Goal: Task Accomplishment & Management: Use online tool/utility

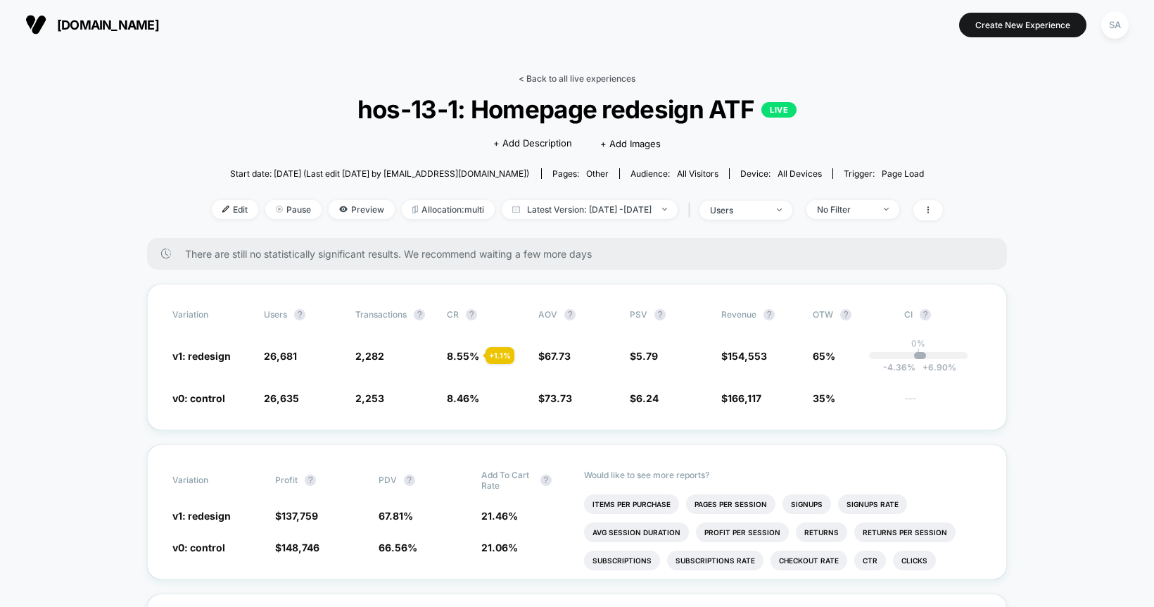
click at [603, 74] on link "< Back to all live experiences" at bounding box center [577, 78] width 117 height 11
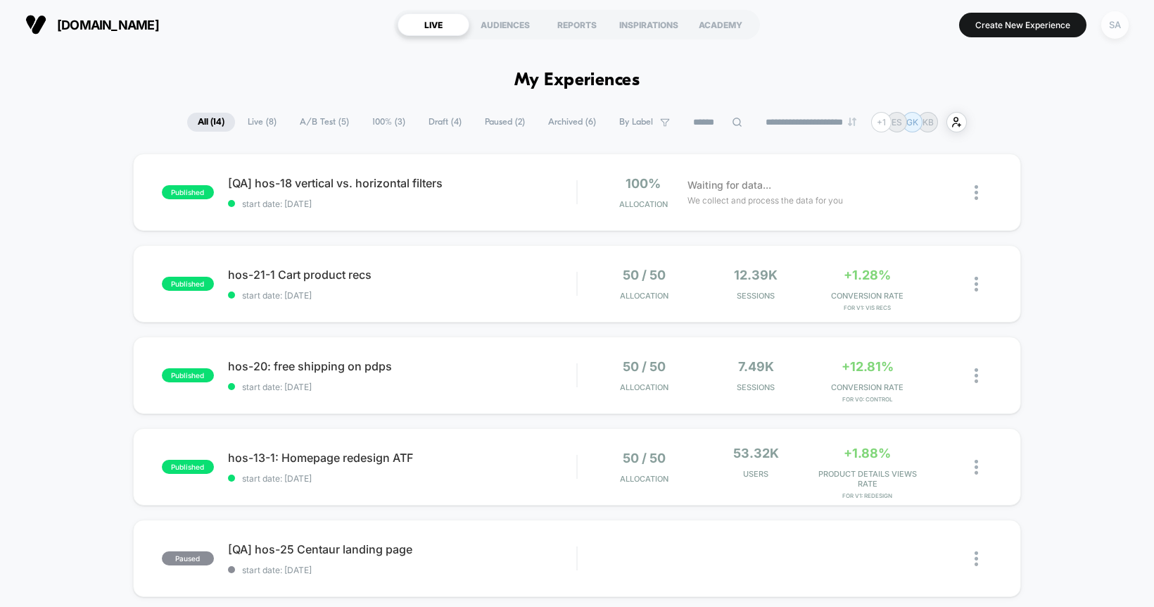
click at [1112, 31] on div "SA" at bounding box center [1114, 24] width 27 height 27
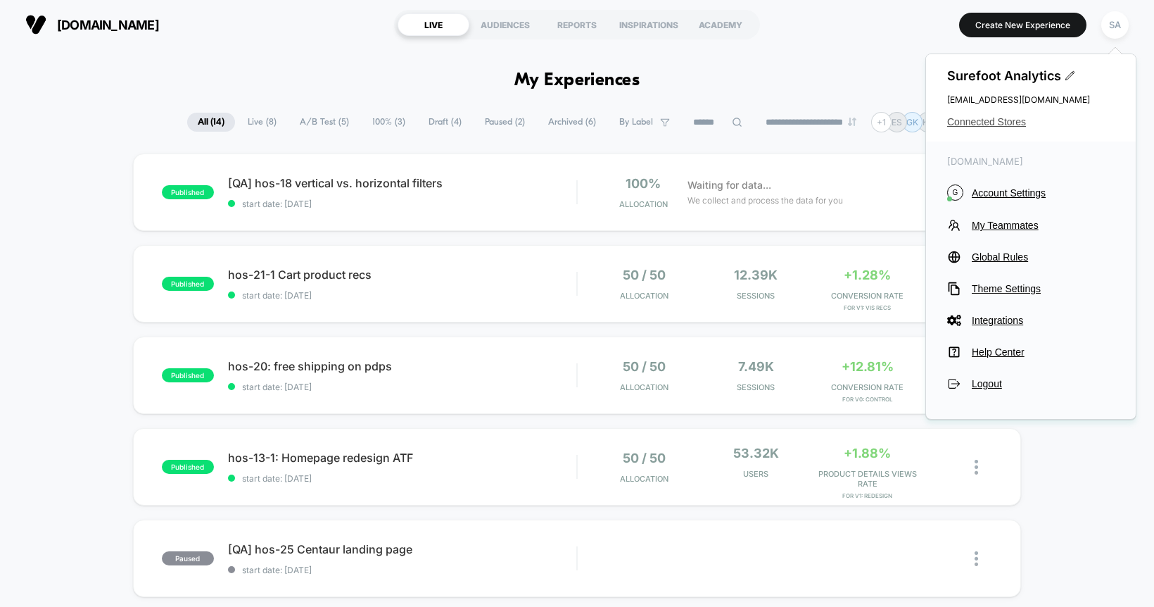
click at [994, 120] on span "Connected Stores" at bounding box center [1030, 121] width 167 height 11
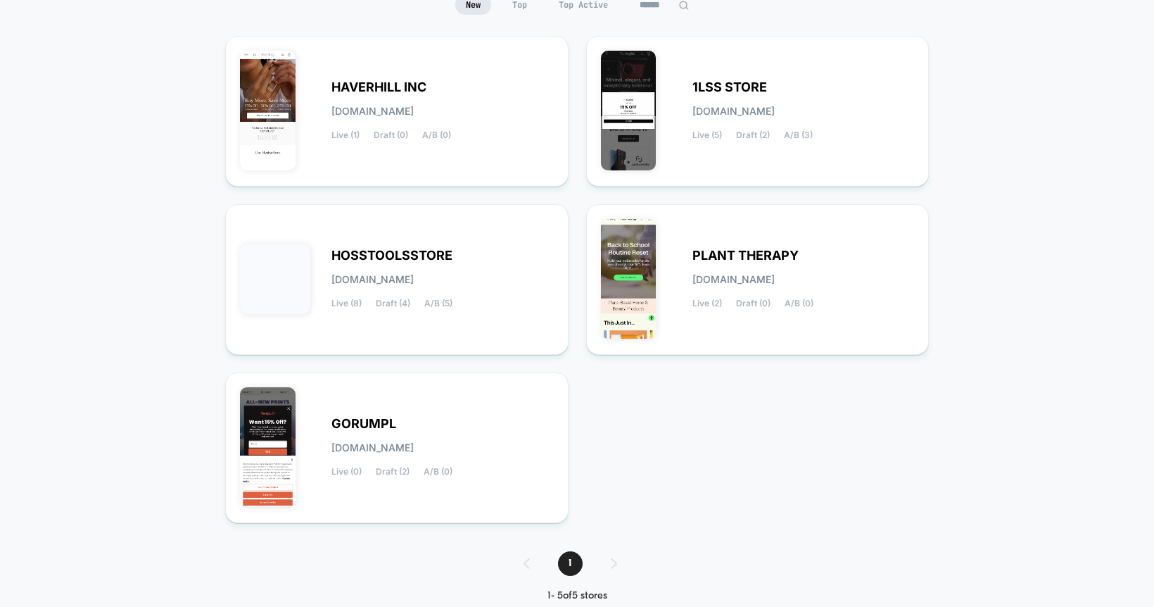
scroll to position [148, 0]
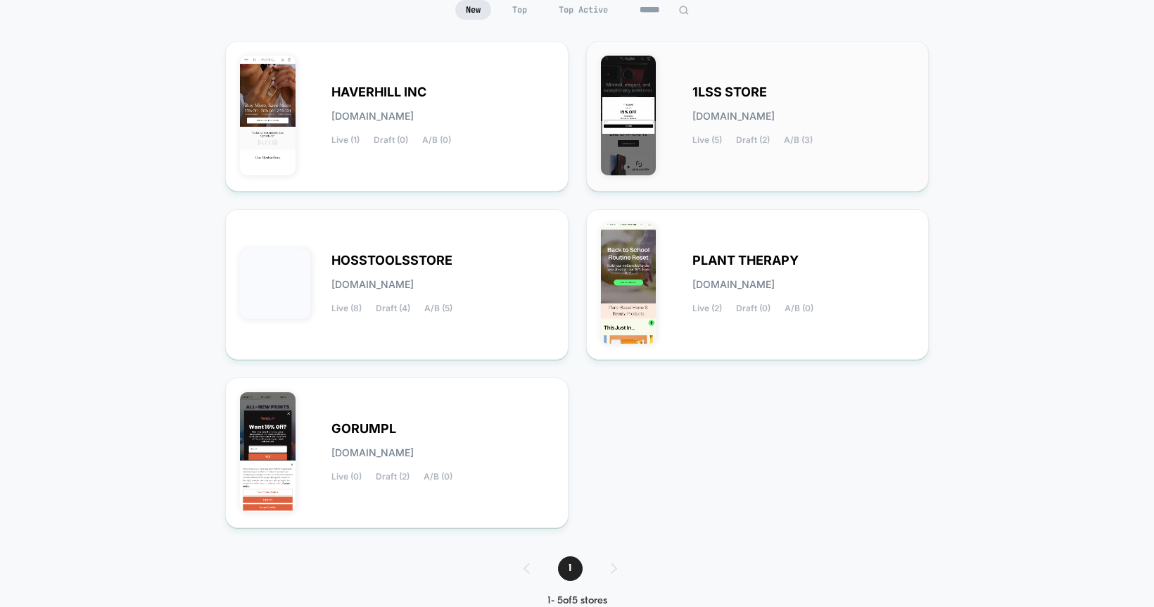
click at [767, 77] on div "1LSS STORE [DOMAIN_NAME] Live (5) Draft (2) A/B (3)" at bounding box center [758, 116] width 314 height 121
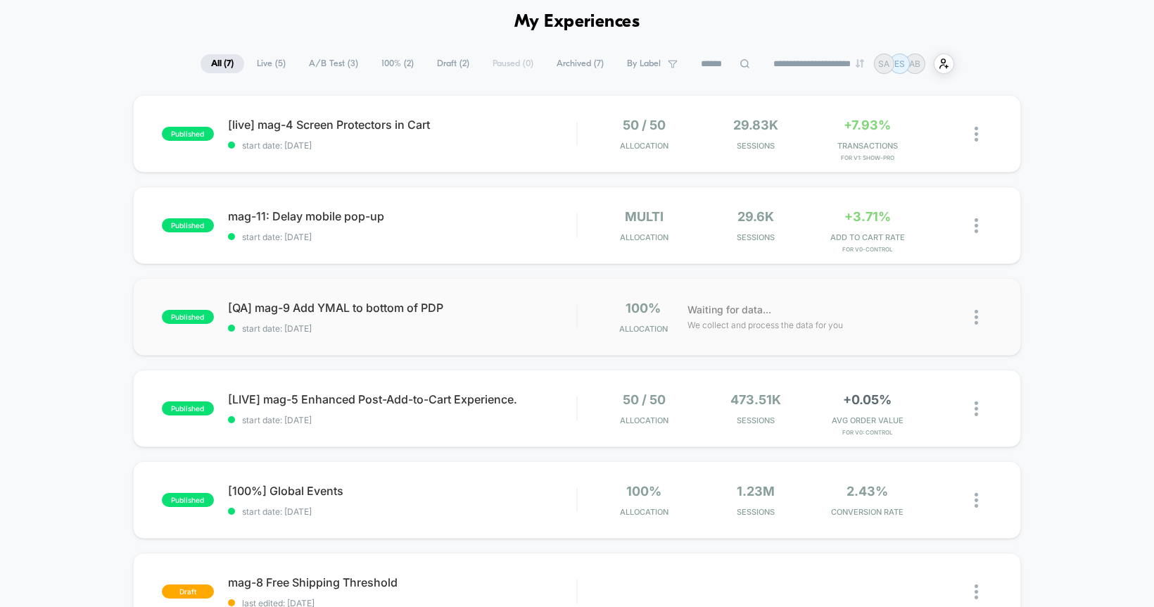
scroll to position [67, 0]
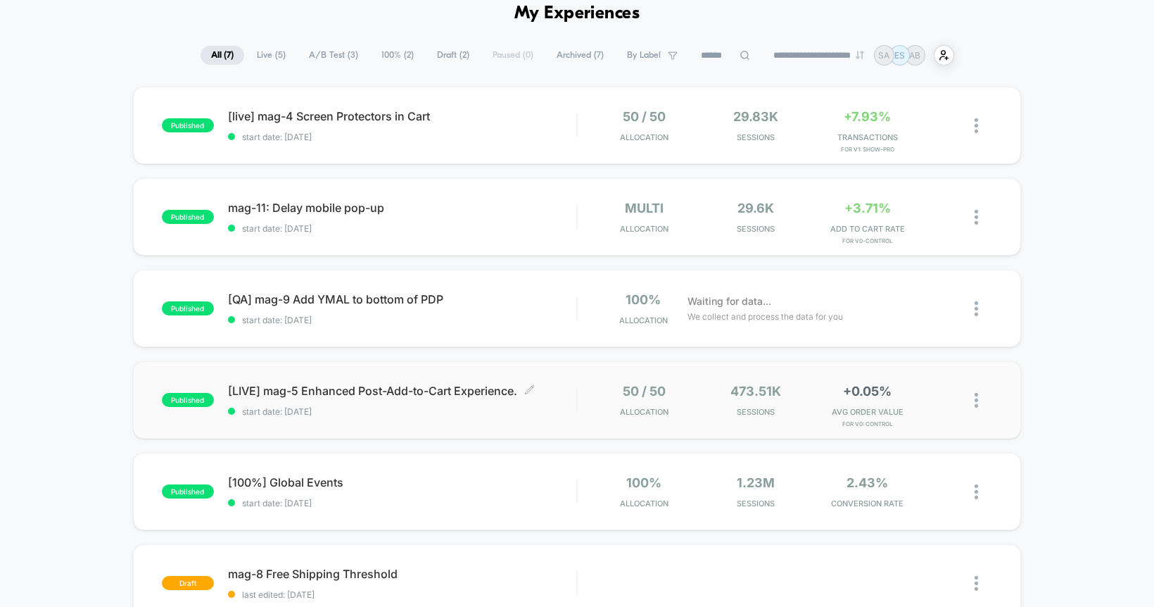
click at [364, 391] on span "[LIVE] mag-5 Enhanced Post-Add-to-Cart Experience. Click to edit experience det…" at bounding box center [402, 390] width 349 height 14
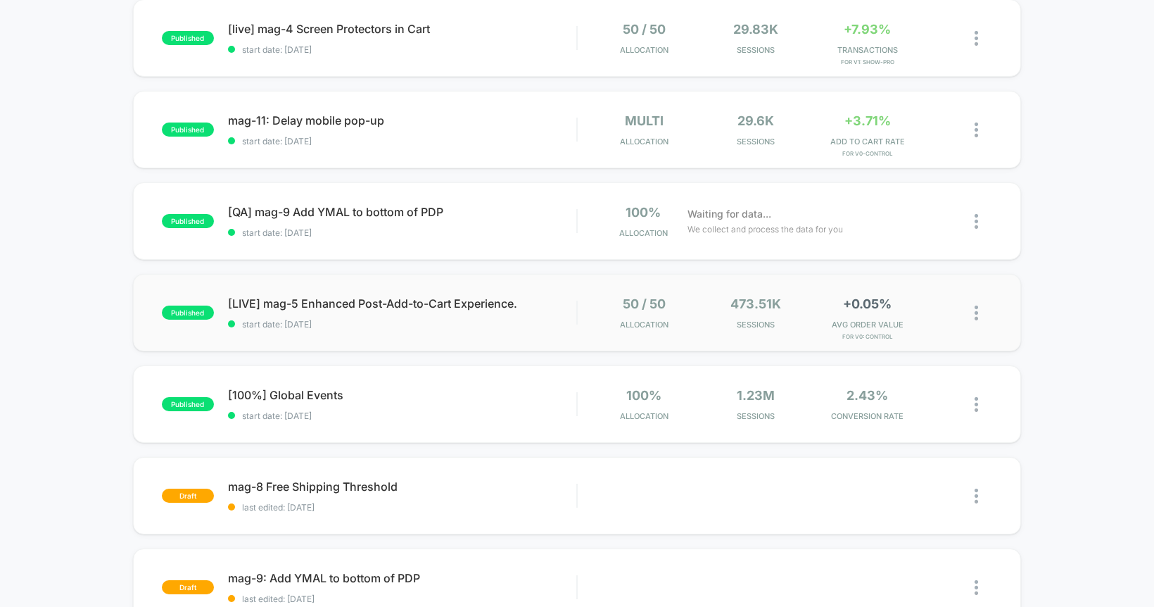
scroll to position [131, 0]
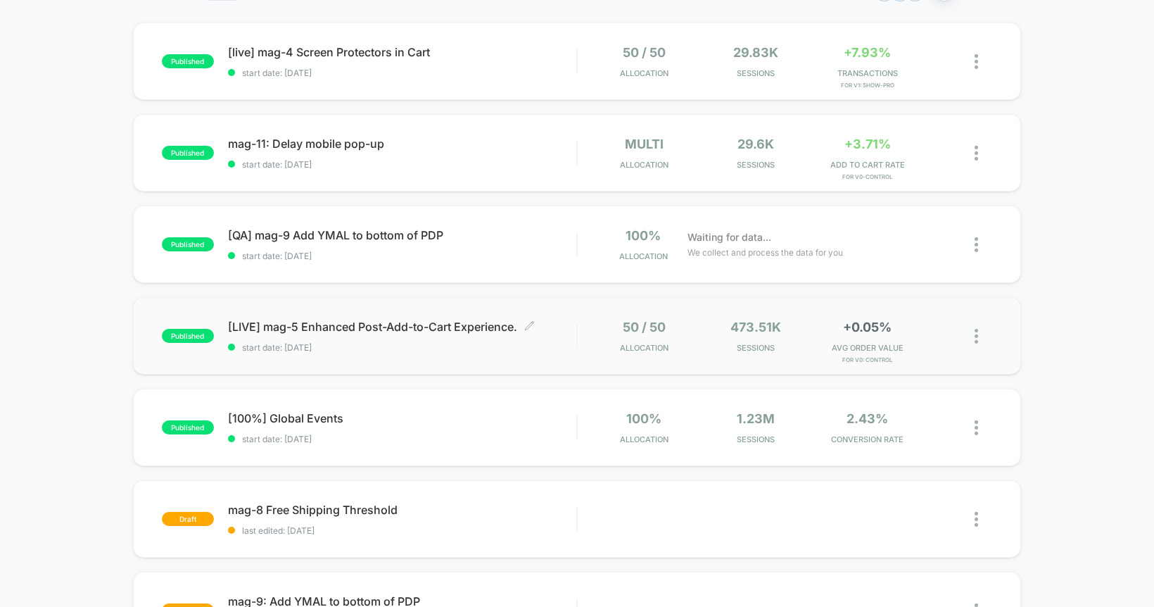
click at [389, 324] on span "[LIVE] mag-5 Enhanced Post-Add-to-Cart Experience. Click to edit experience det…" at bounding box center [402, 326] width 349 height 14
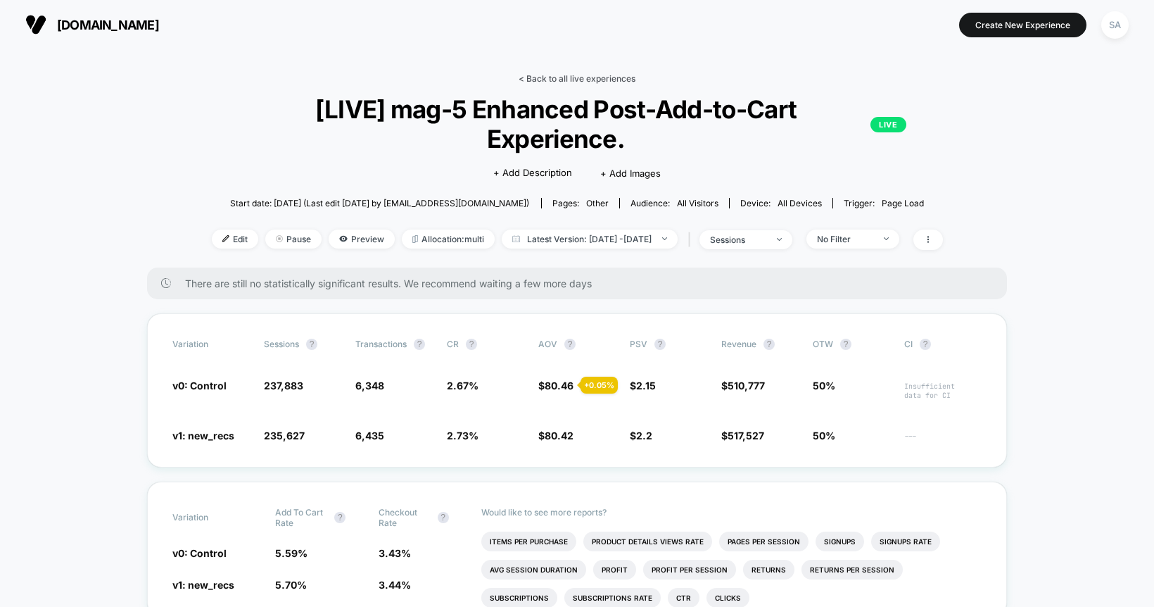
click at [540, 78] on link "< Back to all live experiences" at bounding box center [577, 78] width 117 height 11
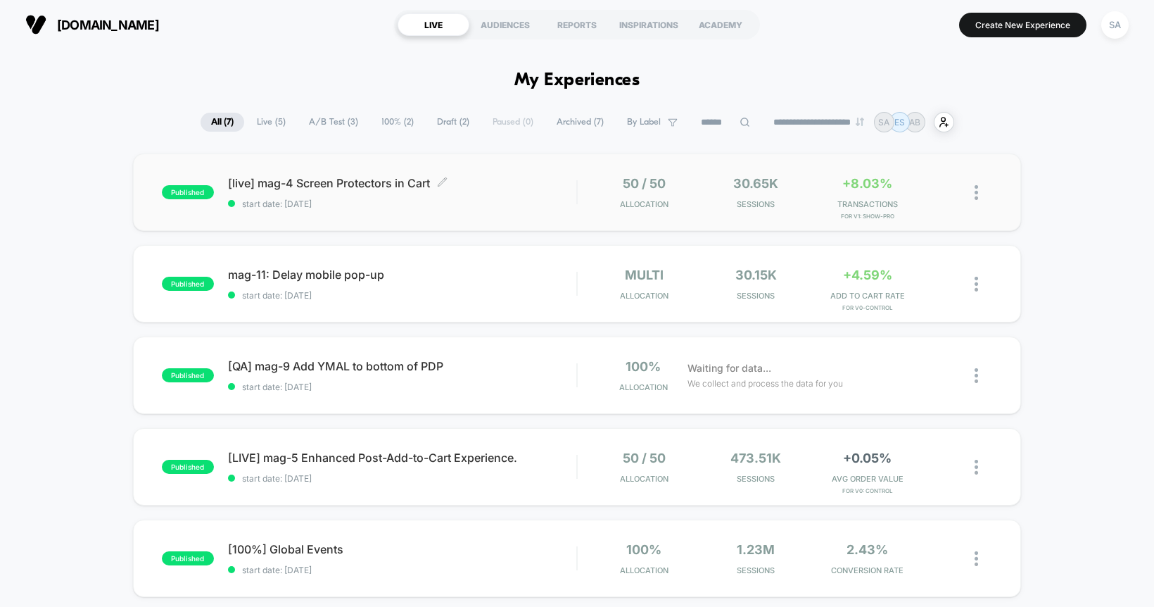
click at [361, 189] on span "[live] mag-4 Screen Protectors in Cart Click to edit experience details" at bounding box center [402, 183] width 349 height 14
